Goal: Use online tool/utility: Utilize a website feature to perform a specific function

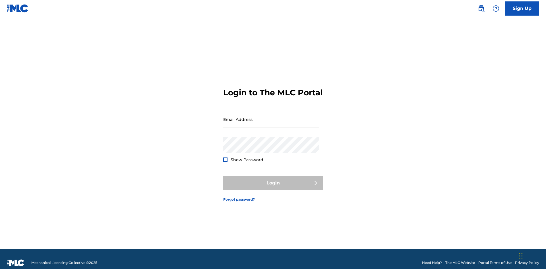
scroll to position [7, 0]
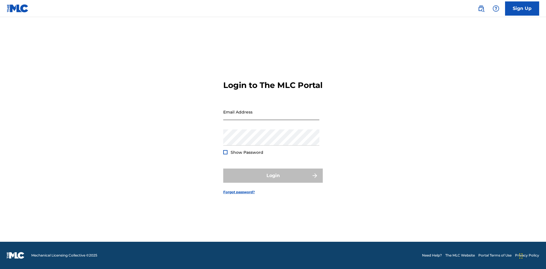
click at [271, 117] on input "Email Address" at bounding box center [271, 112] width 96 height 16
type input "[PERSON_NAME][EMAIL_ADDRESS][DOMAIN_NAME]"
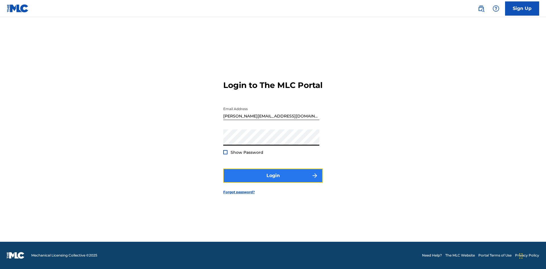
click at [273, 181] on button "Login" at bounding box center [272, 176] width 99 height 14
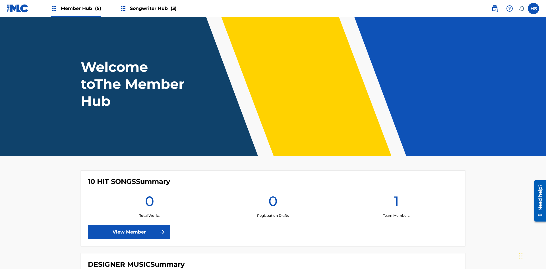
scroll to position [24, 0]
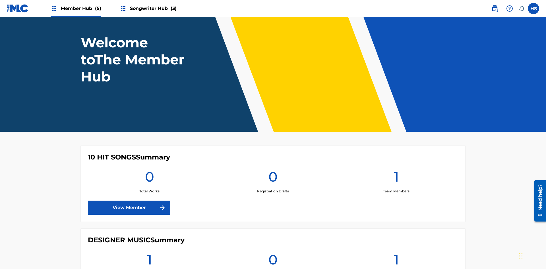
click at [152, 8] on span "Songwriter Hub (3)" at bounding box center [153, 8] width 47 height 7
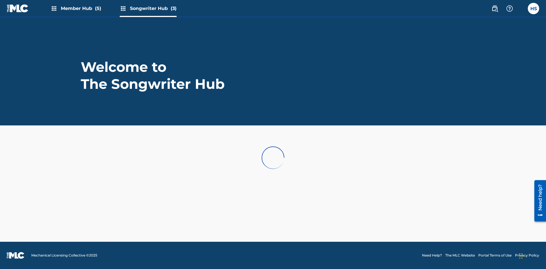
scroll to position [0, 0]
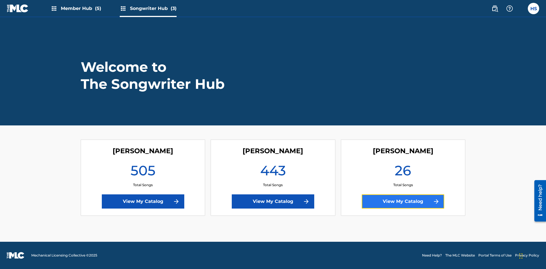
click at [403, 202] on link "View My Catalog" at bounding box center [403, 202] width 82 height 14
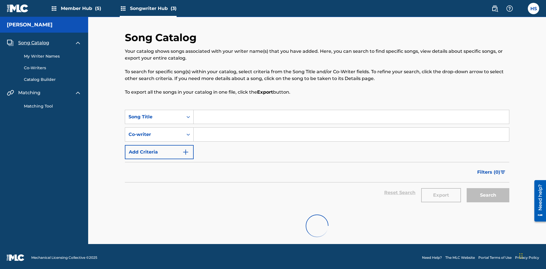
click at [53, 104] on link "Matching Tool" at bounding box center [52, 106] width 57 height 6
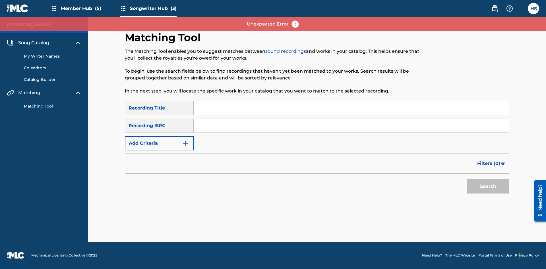
click at [351, 108] on input "Search Form" at bounding box center [351, 108] width 315 height 14
type input "The"
click at [488, 187] on button "Search" at bounding box center [487, 187] width 43 height 14
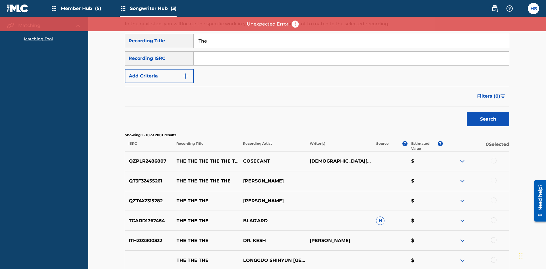
click at [351, 41] on input "The" at bounding box center [351, 41] width 315 height 14
click at [351, 52] on input "Search Form" at bounding box center [351, 59] width 315 height 14
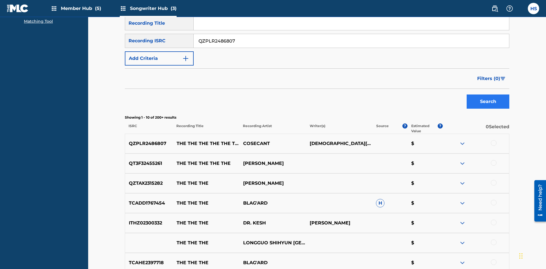
type input "QZPLR2486807"
click at [488, 95] on button "Search" at bounding box center [487, 102] width 43 height 14
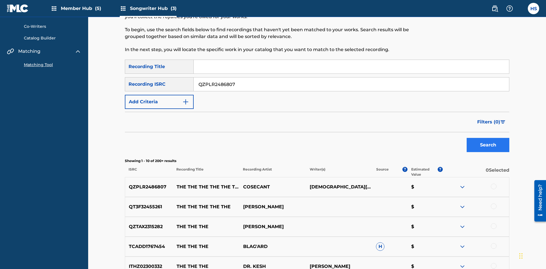
scroll to position [25, 0]
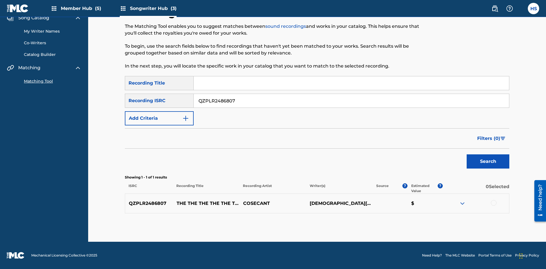
click at [493, 203] on div at bounding box center [494, 203] width 6 height 6
click at [399, 223] on button "Match 1 Group" at bounding box center [399, 223] width 63 height 14
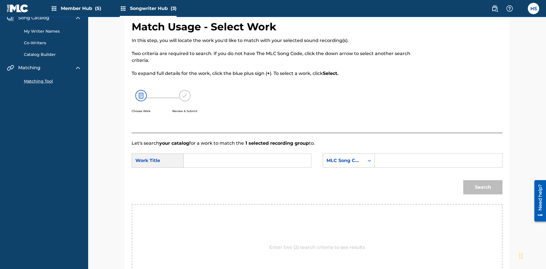
scroll to position [109, 0]
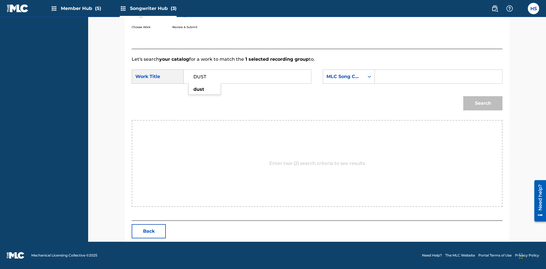
type input "DUST"
click at [438, 77] on input "Search Form" at bounding box center [438, 77] width 118 height 14
type input "DB2IBU"
click at [483, 103] on button "Search" at bounding box center [482, 103] width 39 height 14
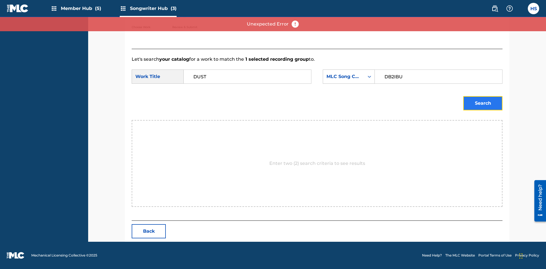
scroll to position [45, 0]
